Goal: Transaction & Acquisition: Subscribe to service/newsletter

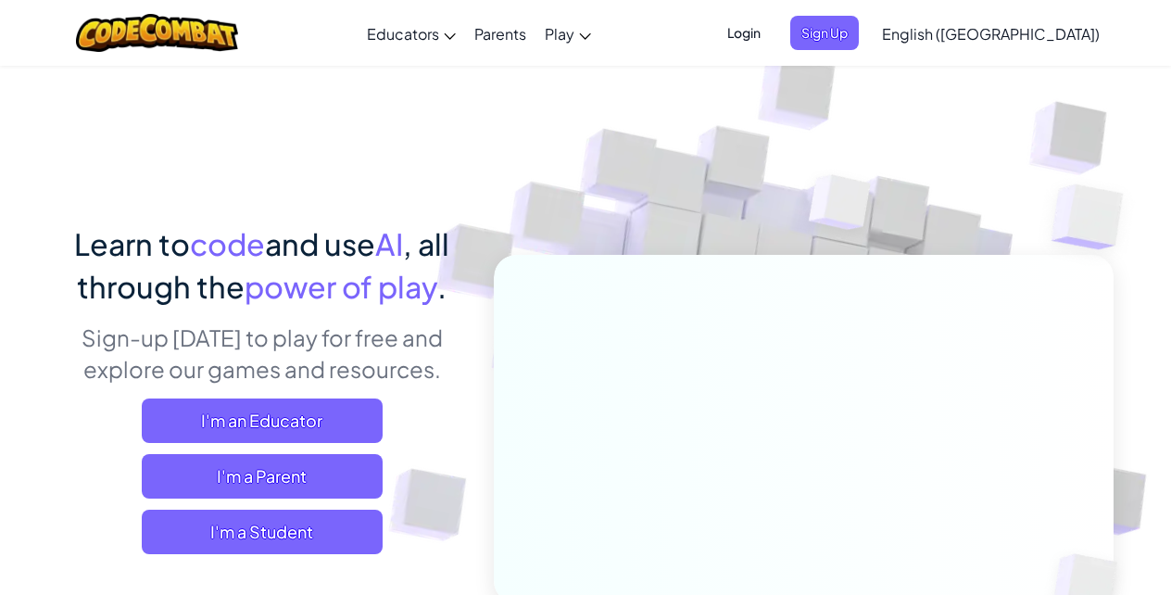
click at [1032, 38] on span "English ([GEOGRAPHIC_DATA])" at bounding box center [991, 33] width 218 height 19
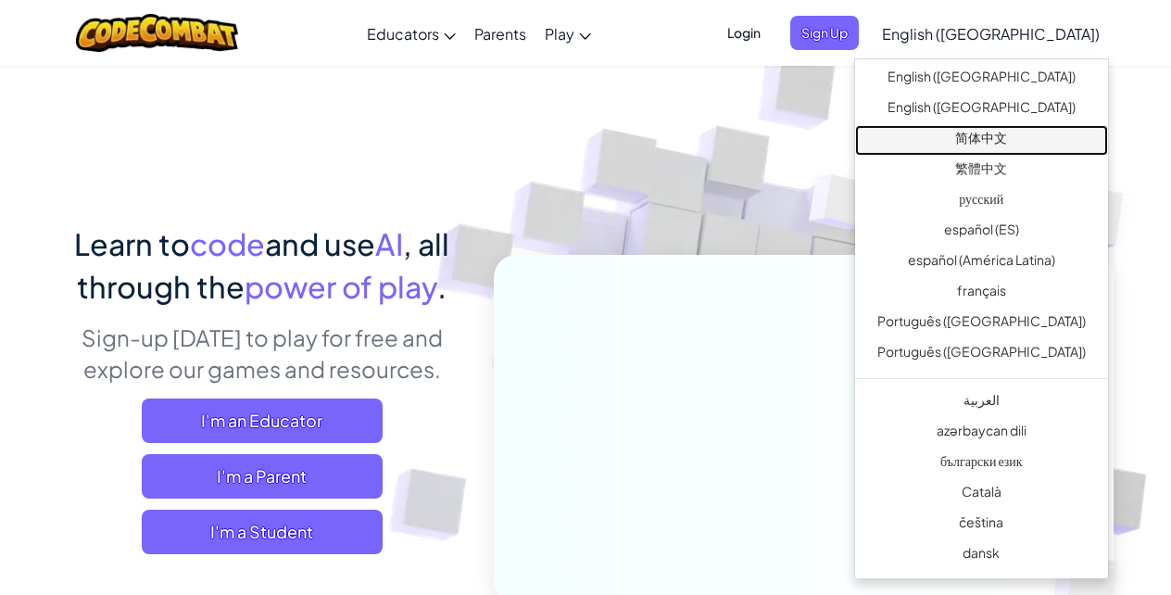
click at [978, 145] on link "简体中文" at bounding box center [981, 140] width 253 height 31
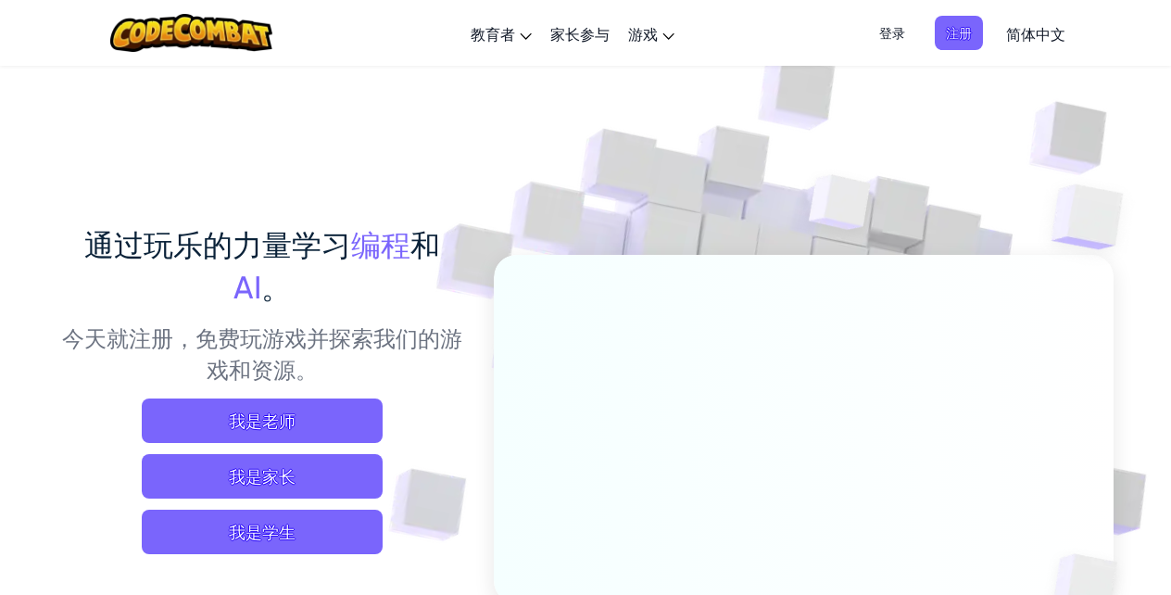
scroll to position [520, 0]
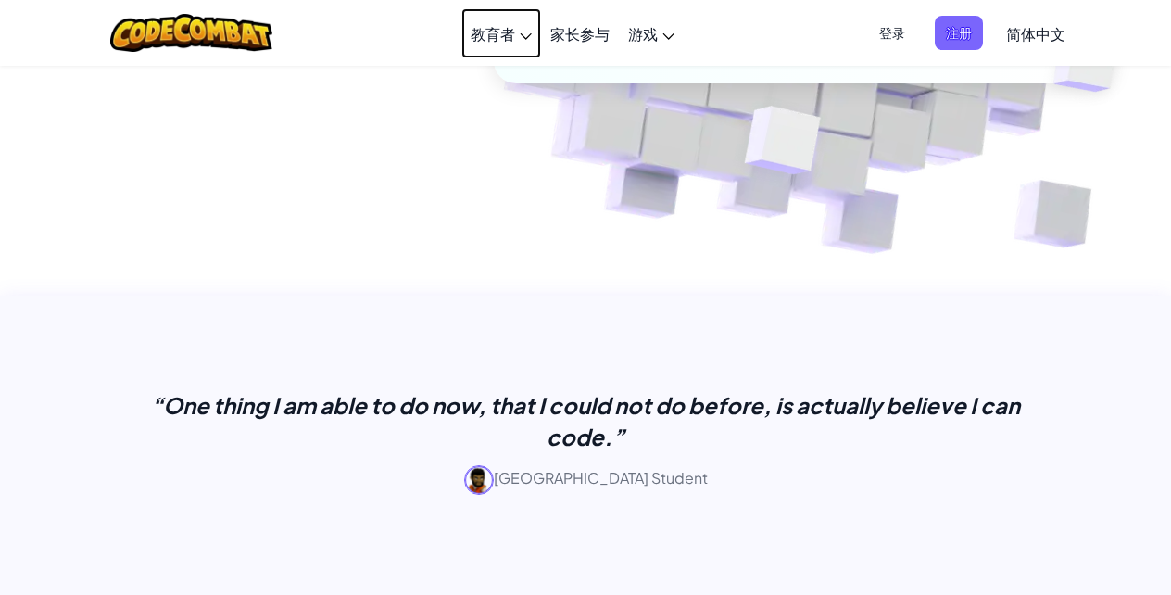
click at [489, 38] on span "教育者" at bounding box center [493, 33] width 44 height 19
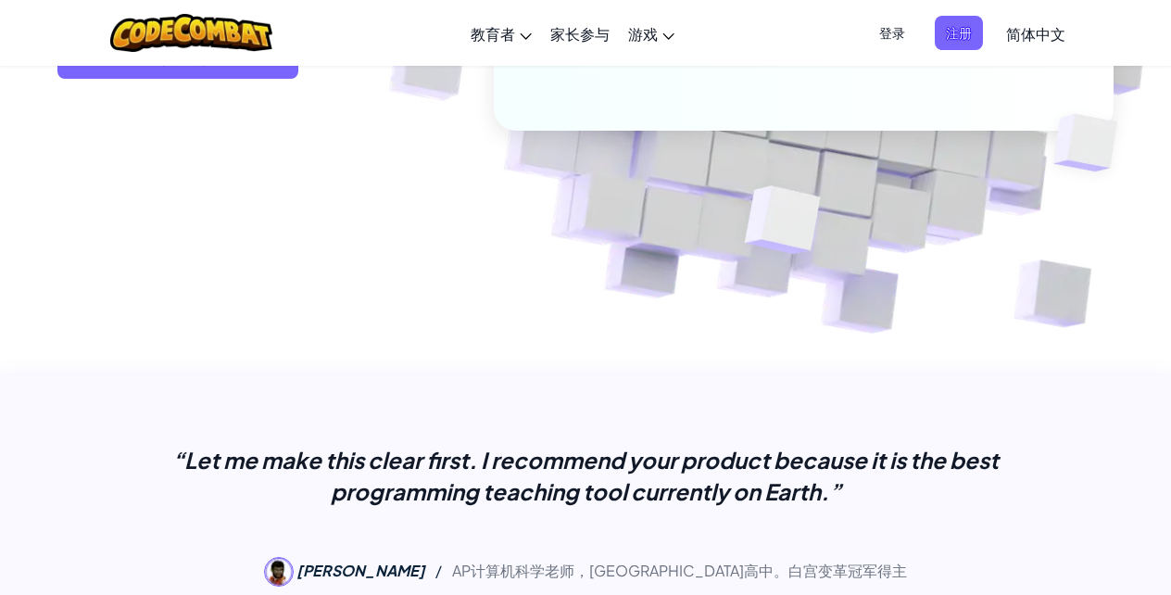
scroll to position [520, 0]
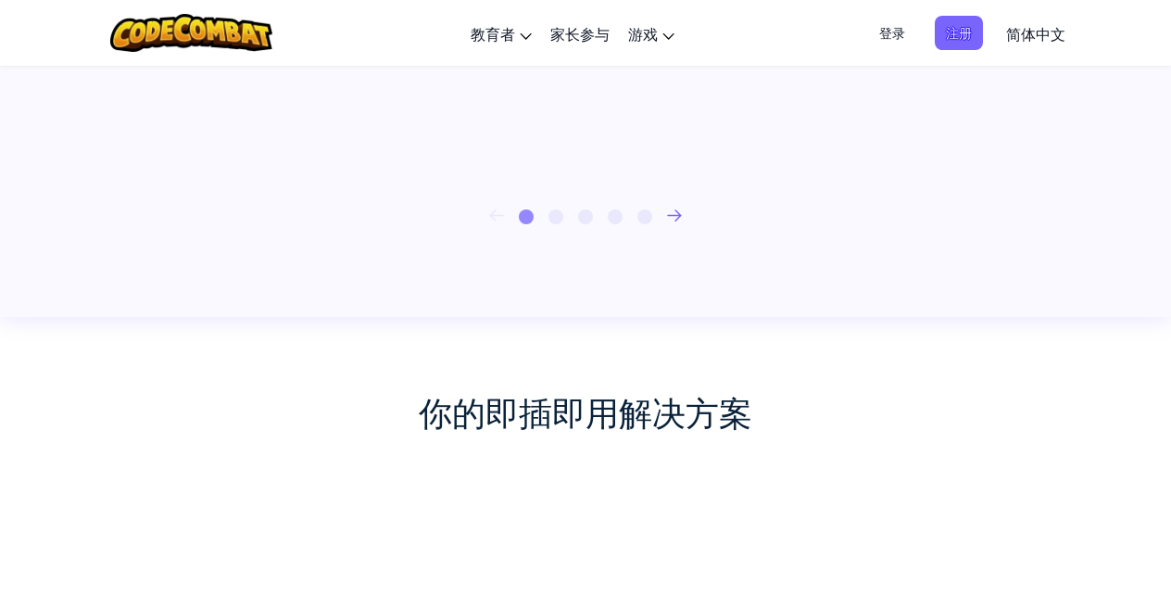
scroll to position [1559, 0]
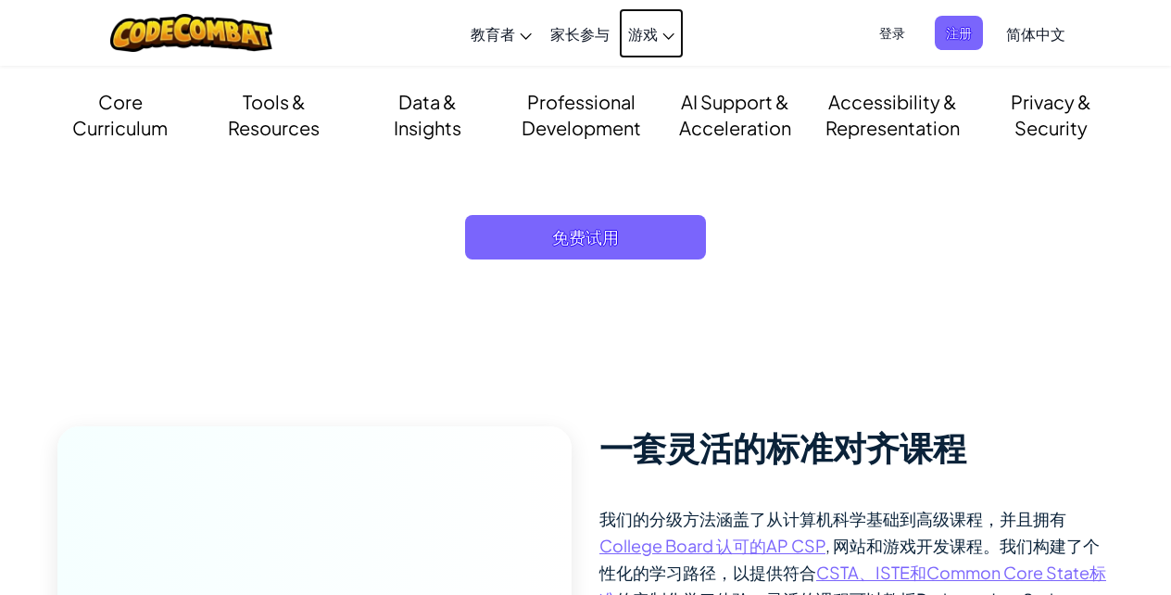
click at [648, 38] on span "游戏" at bounding box center [643, 33] width 30 height 19
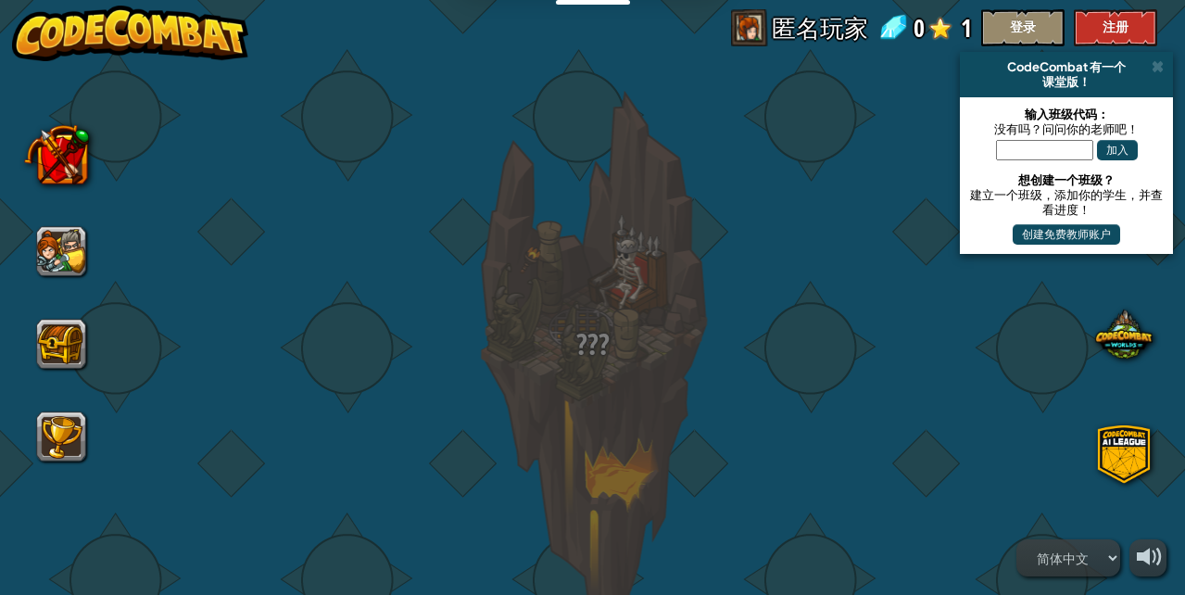
select select "zh-HANS"
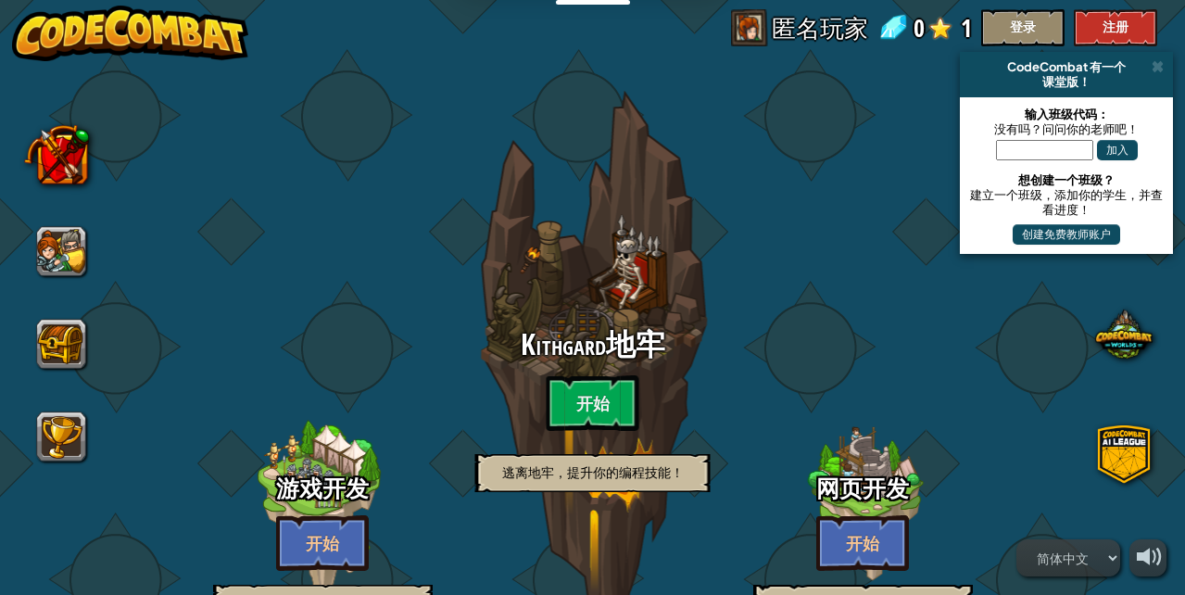
select select "zh-HANS"
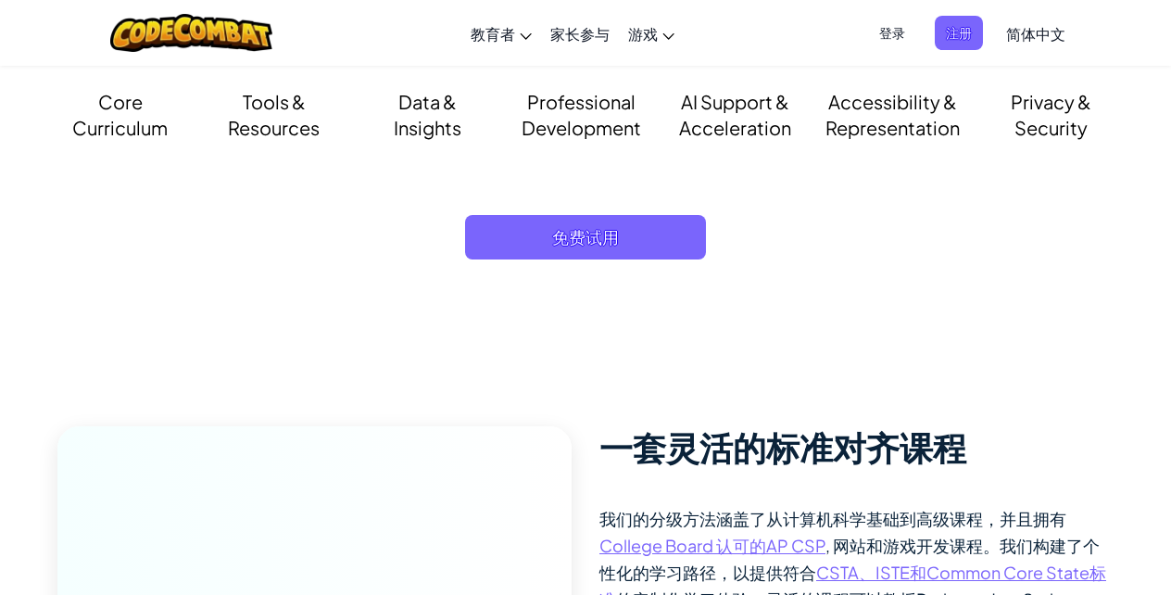
scroll to position [1039, 0]
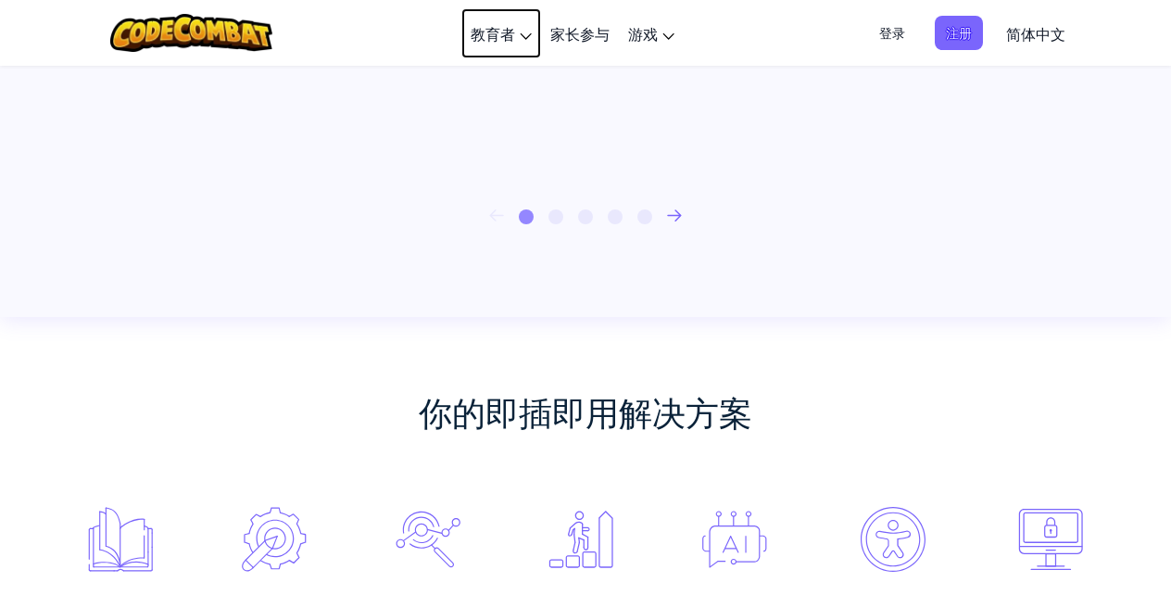
click at [489, 38] on span "教育者" at bounding box center [493, 33] width 44 height 19
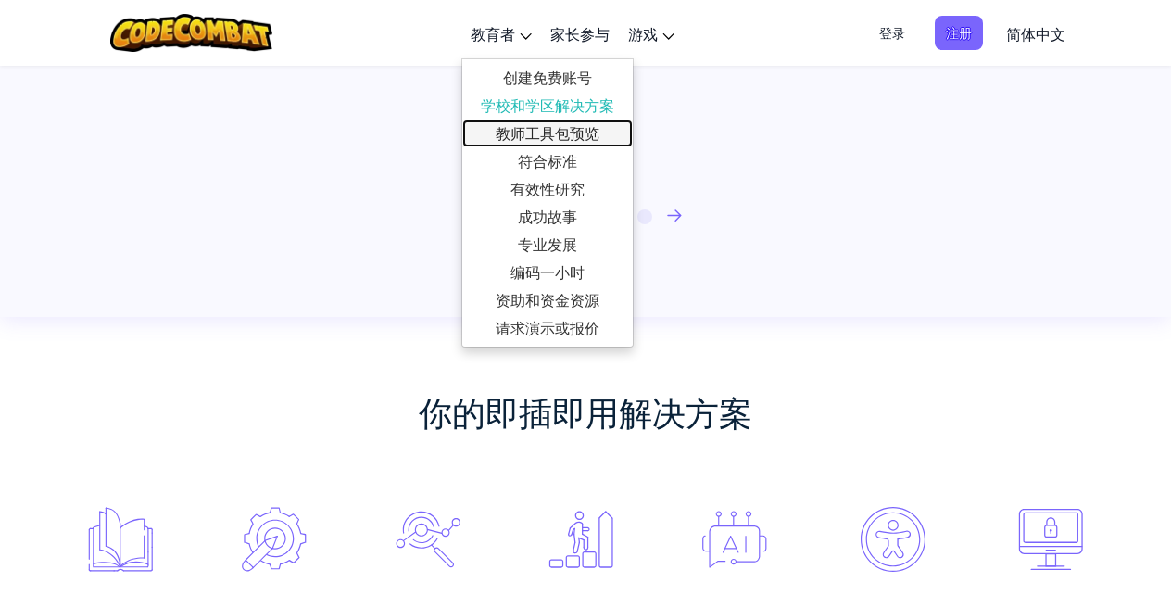
click at [547, 131] on link "教师工具包预览" at bounding box center [547, 133] width 170 height 28
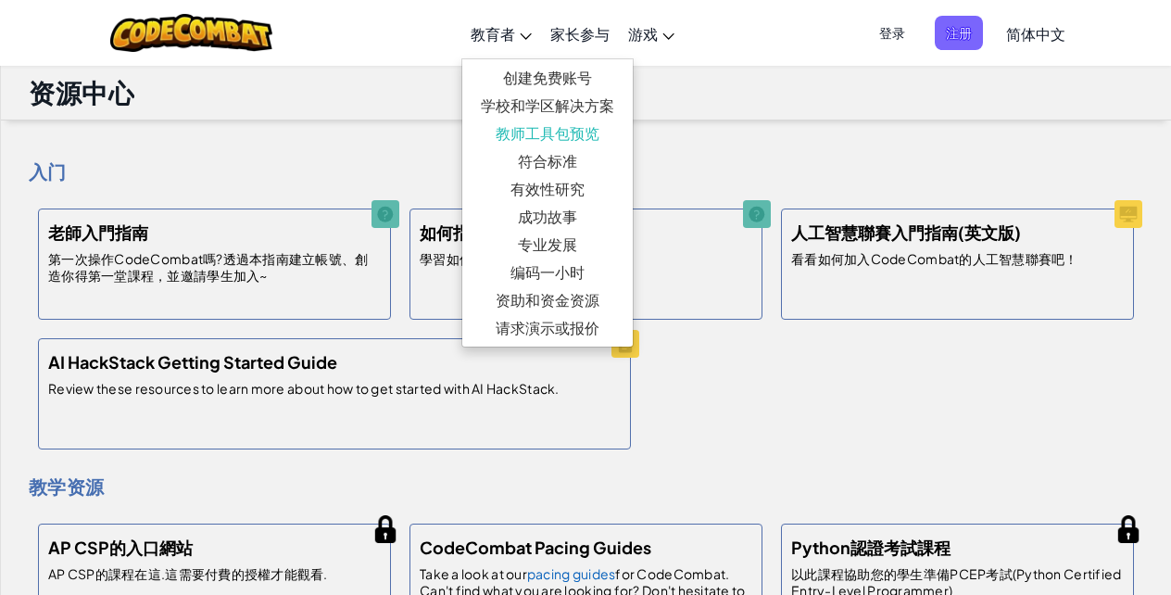
click at [237, 195] on div "入门 老師入門指南 第一次操作CodeCombat嗎?透過本指南建立帳號、創造你得第一堂課程，並邀請學生加入~ 如何指派課程 學習如何指派課程與移除課程 人工…" at bounding box center [586, 270] width 1114 height 375
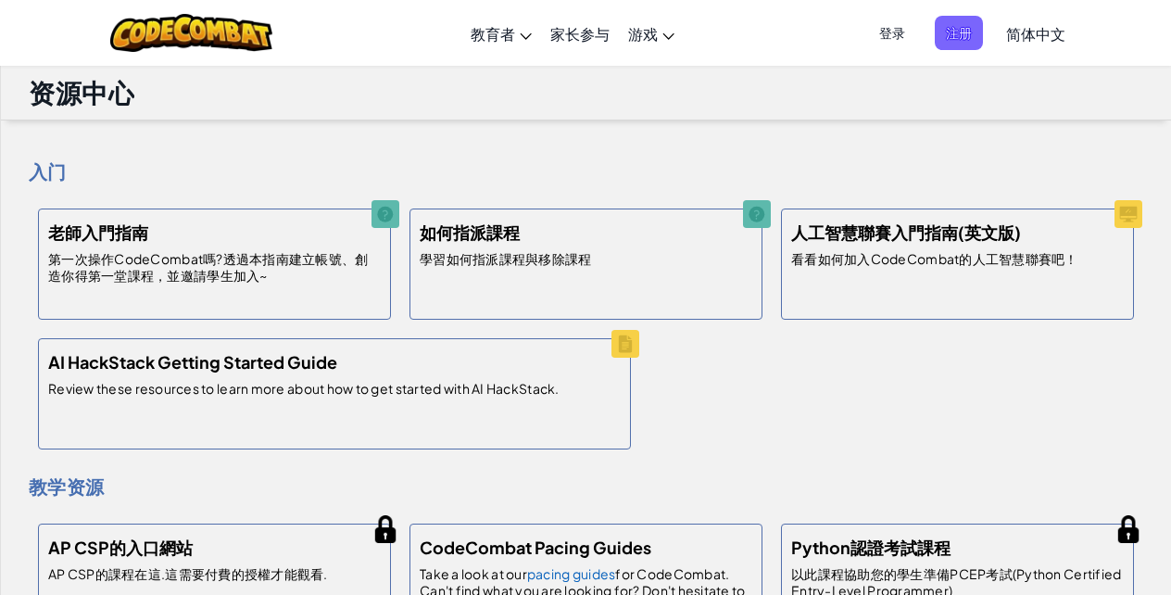
scroll to position [520, 0]
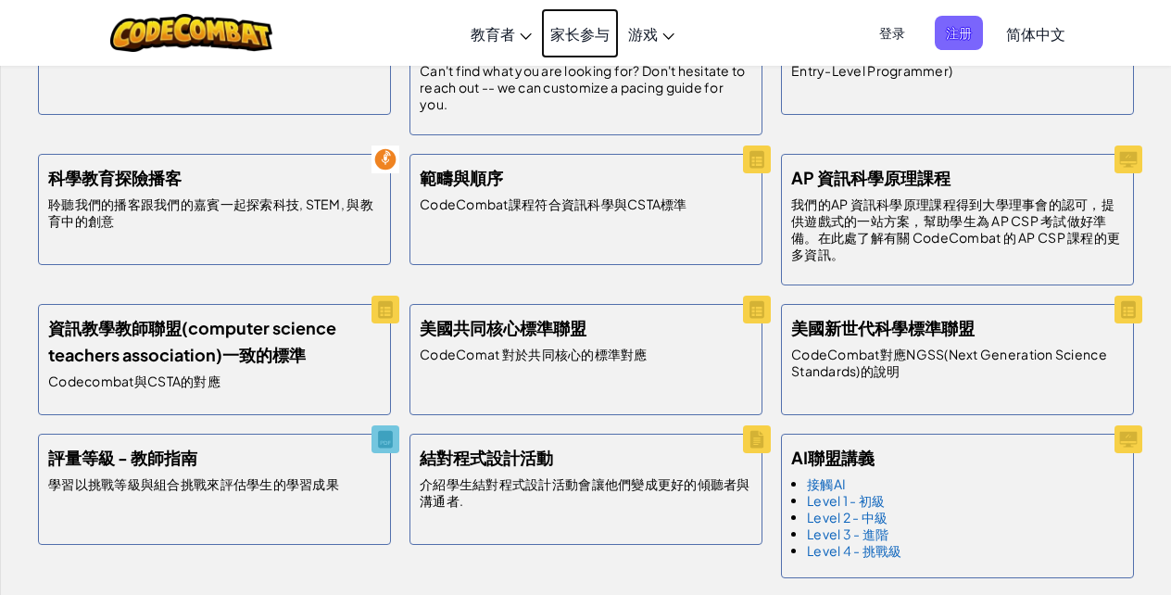
click at [573, 38] on link "家长参与" at bounding box center [580, 33] width 78 height 50
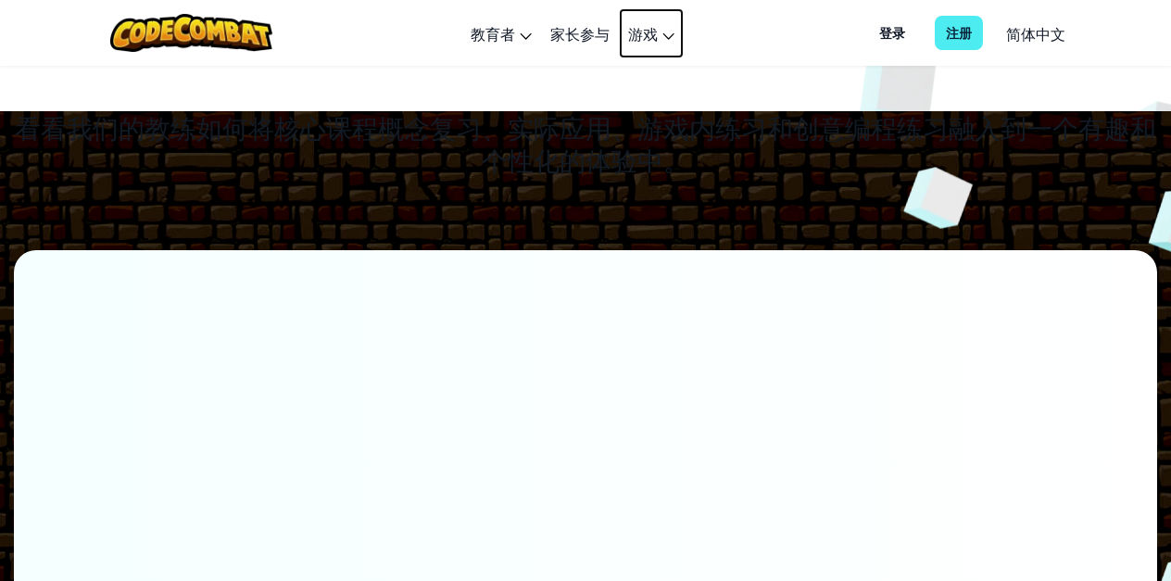
click at [648, 38] on span "游戏" at bounding box center [643, 33] width 30 height 19
select select "zh-HANS"
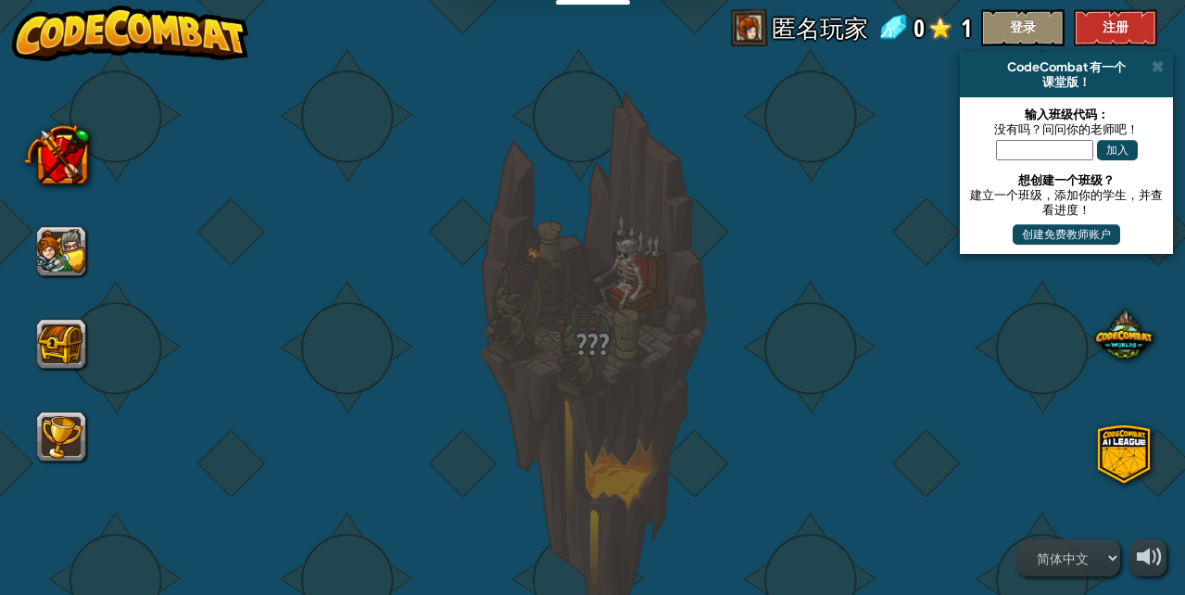
select select "zh-HANS"
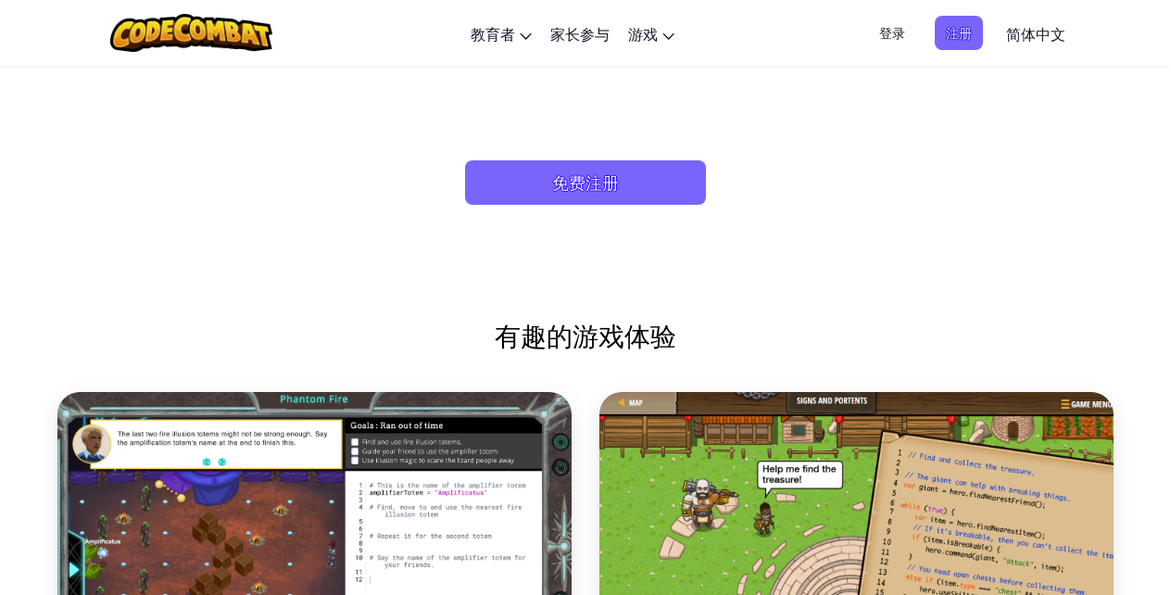
scroll to position [2598, 0]
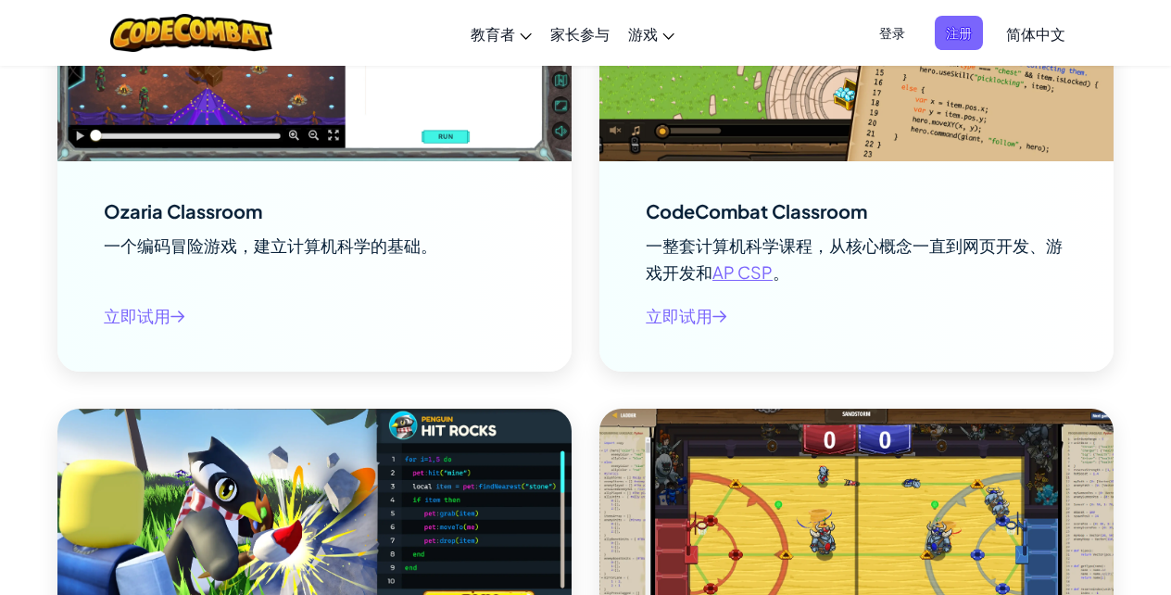
click at [670, 317] on span "立即试用" at bounding box center [687, 315] width 82 height 27
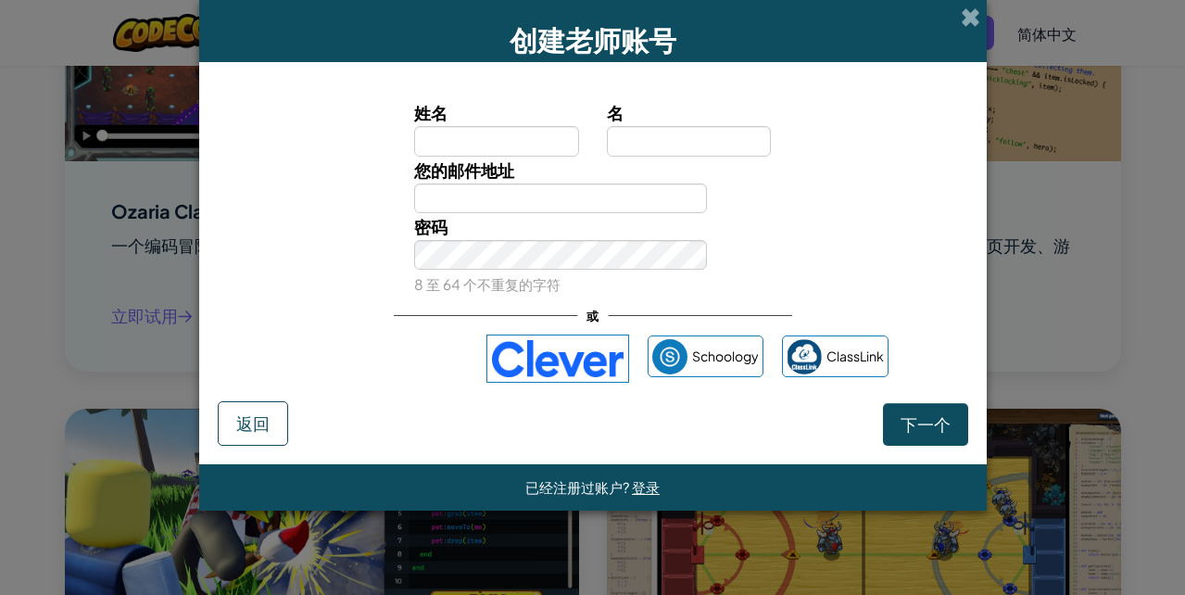
click at [962, 25] on span at bounding box center [969, 16] width 19 height 19
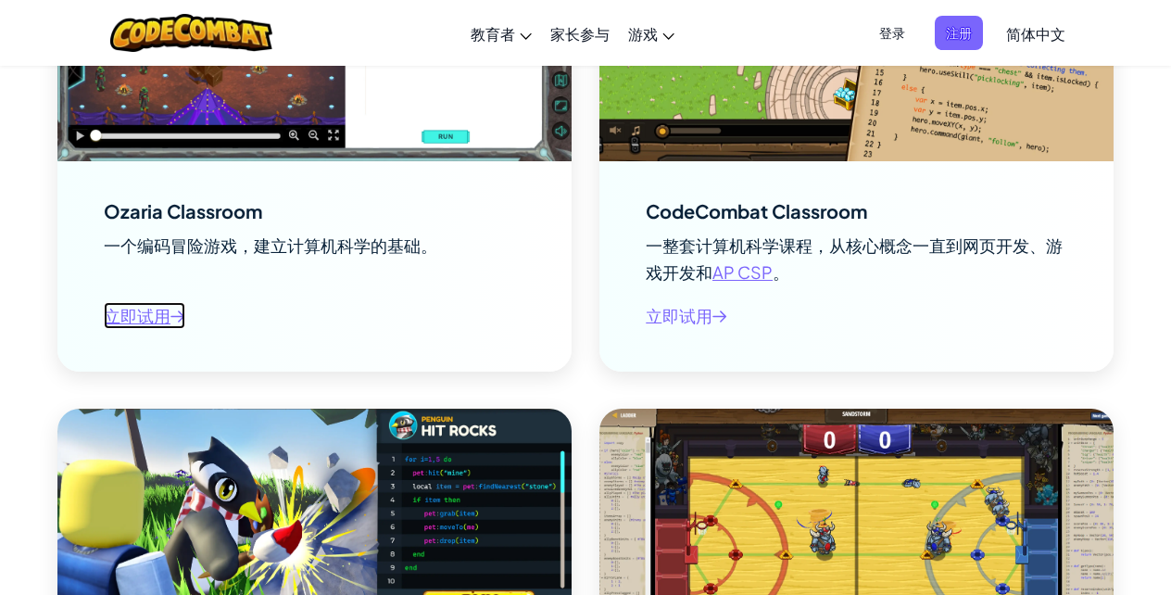
click at [142, 317] on link "立即试用" at bounding box center [145, 315] width 82 height 27
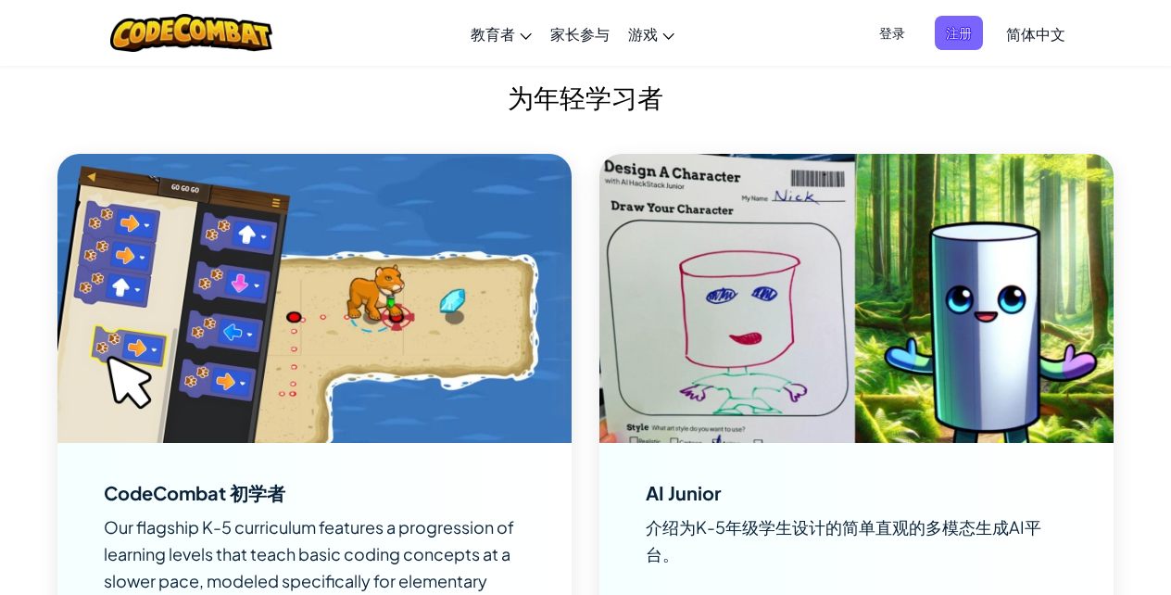
scroll to position [4676, 0]
